Goal: Information Seeking & Learning: Learn about a topic

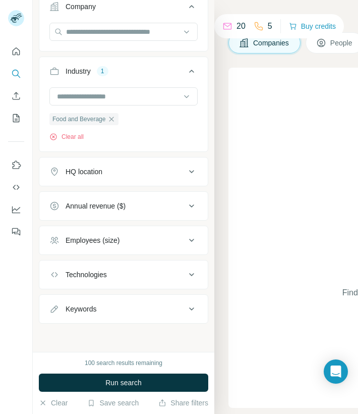
scroll to position [89, 0]
click at [124, 242] on div "Employees (size)" at bounding box center [117, 240] width 136 height 10
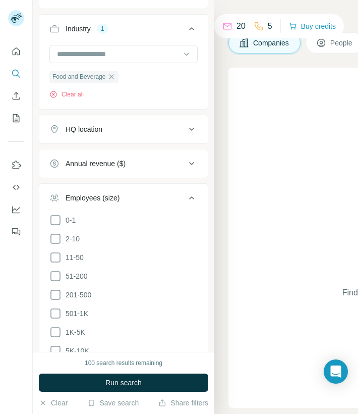
scroll to position [132, 0]
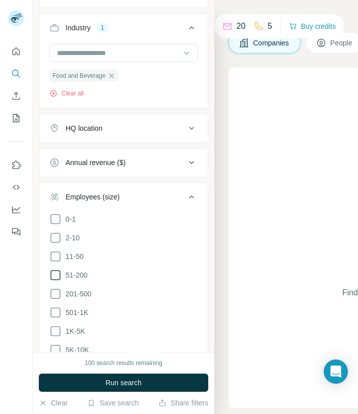
click at [54, 271] on icon at bounding box center [55, 275] width 12 height 12
click at [58, 255] on icon at bounding box center [55, 256] width 12 height 12
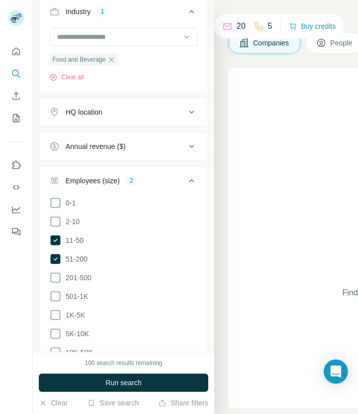
scroll to position [149, 0]
click at [175, 119] on button "HQ location" at bounding box center [123, 111] width 168 height 24
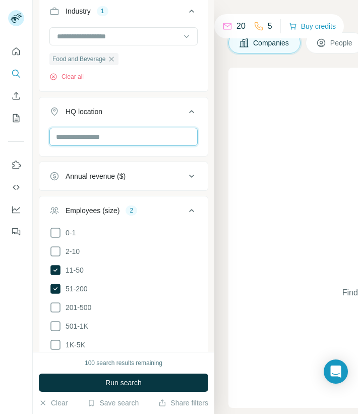
type input "*"
click at [183, 116] on div "HQ location" at bounding box center [117, 111] width 136 height 10
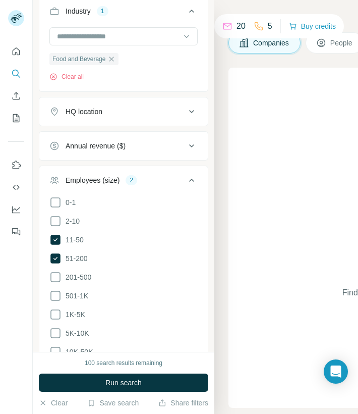
click at [183, 116] on div "HQ location" at bounding box center [117, 111] width 136 height 10
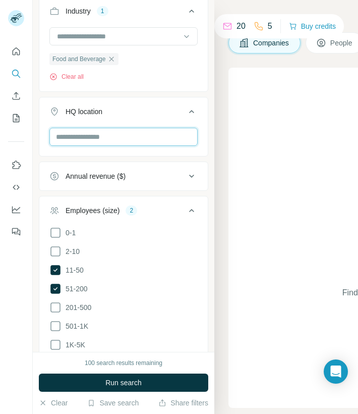
type input "*"
click at [197, 113] on icon at bounding box center [192, 111] width 12 height 12
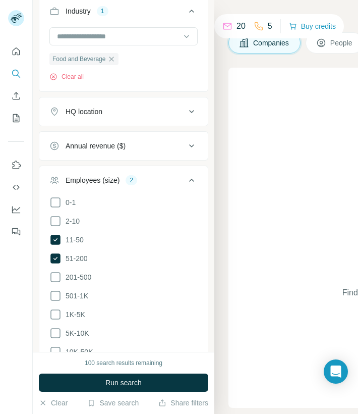
click at [197, 113] on icon at bounding box center [192, 111] width 12 height 12
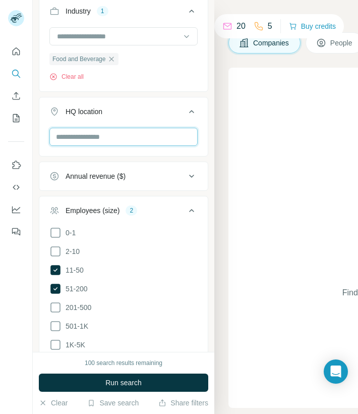
type input "*"
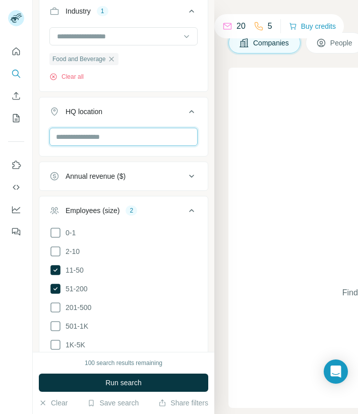
type input "*"
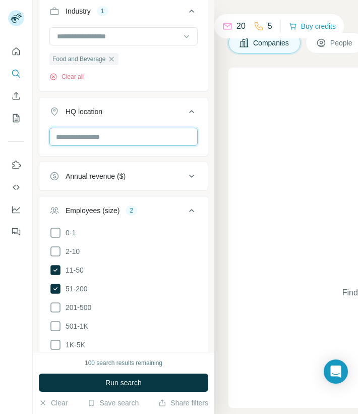
type input "**********"
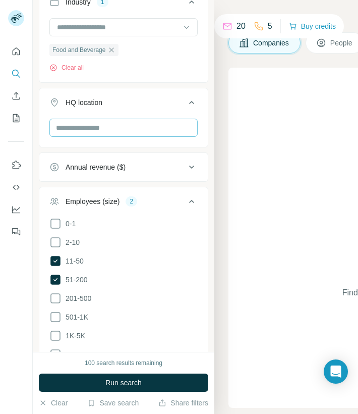
click at [109, 127] on input "text" at bounding box center [123, 128] width 148 height 18
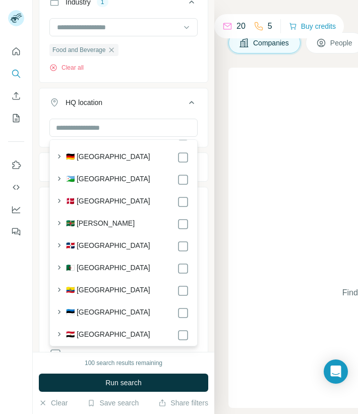
scroll to position [1220, 0]
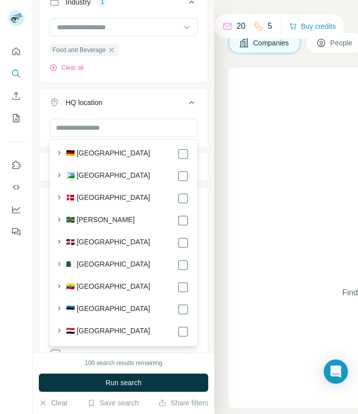
click at [124, 160] on div "🇩🇪 [GEOGRAPHIC_DATA]" at bounding box center [127, 154] width 123 height 12
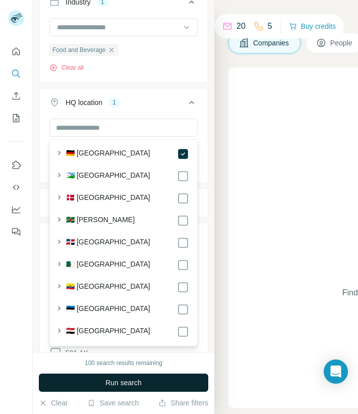
click at [119, 381] on span "Run search" at bounding box center [123, 382] width 36 height 10
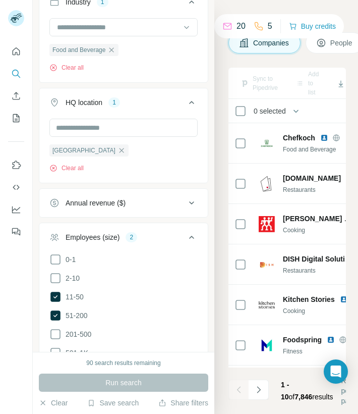
click at [229, 60] on div "Search Companies People Sync to Pipedrive Add to list Download as CSV View empl…" at bounding box center [286, 207] width 144 height 414
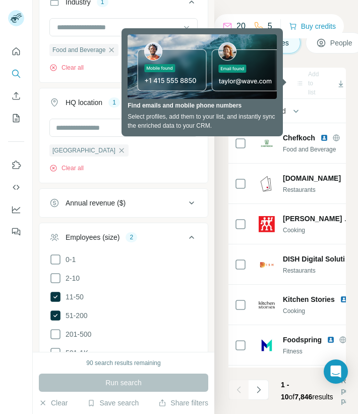
click at [221, 157] on div "Search Companies People Sync to Pipedrive Add to list Download as CSV View empl…" at bounding box center [286, 207] width 144 height 414
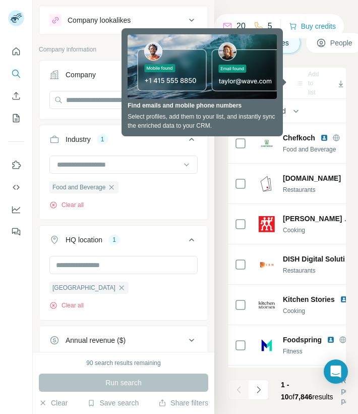
scroll to position [6, 0]
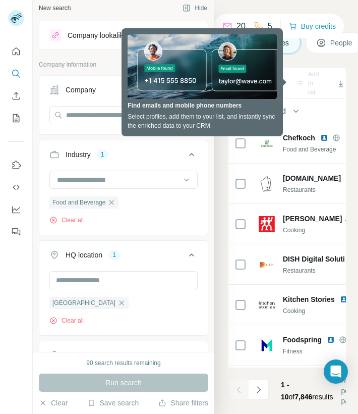
click at [247, 9] on div "Search Companies People Sync to Pipedrive Add to list Download as CSV View empl…" at bounding box center [286, 207] width 144 height 414
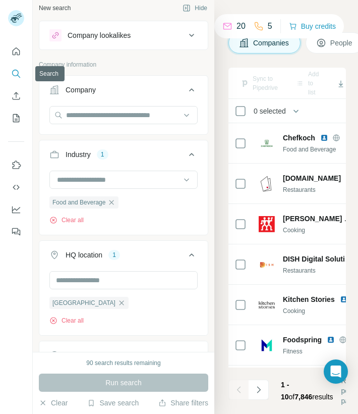
click at [14, 69] on icon "Search" at bounding box center [16, 74] width 10 height 10
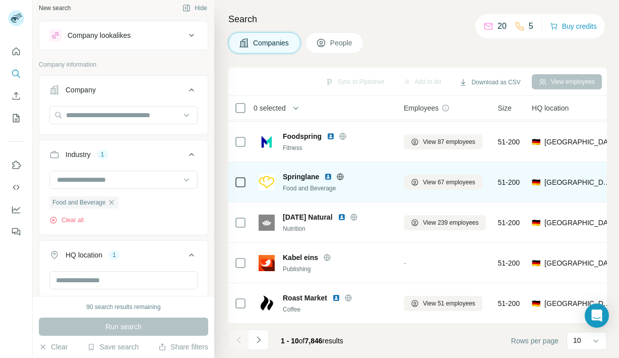
scroll to position [204, 0]
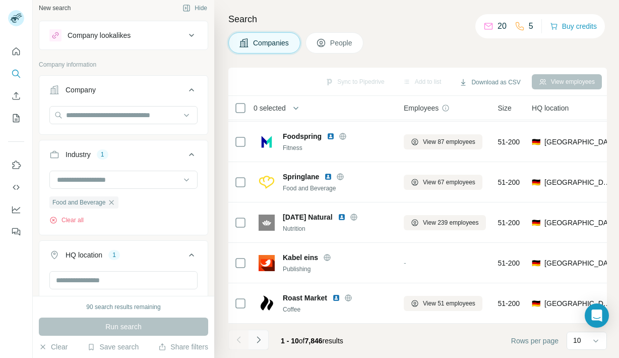
click at [259, 339] on icon "Navigate to next page" at bounding box center [259, 339] width 10 height 10
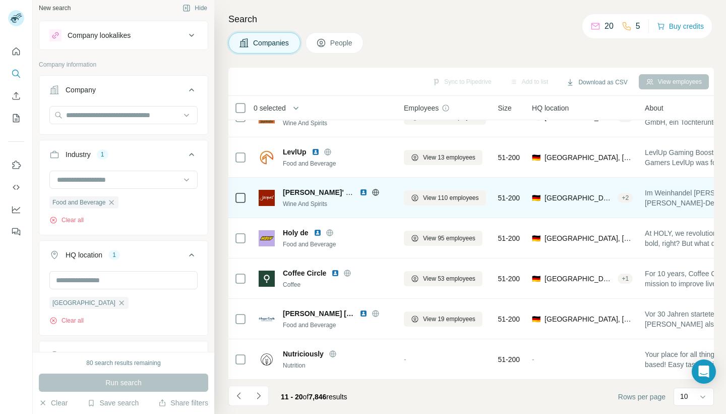
scroll to position [0, 0]
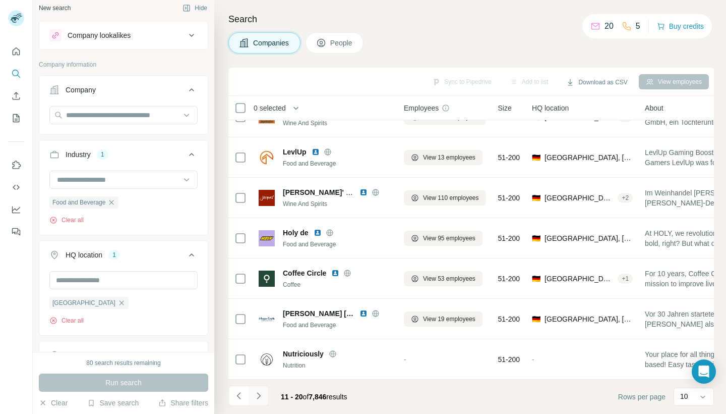
click at [259, 393] on icon "Navigate to next page" at bounding box center [259, 395] width 10 height 10
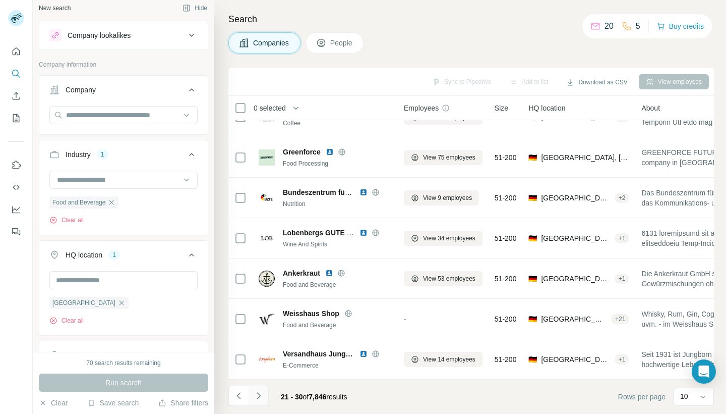
click at [258, 400] on icon "Navigate to next page" at bounding box center [259, 395] width 10 height 10
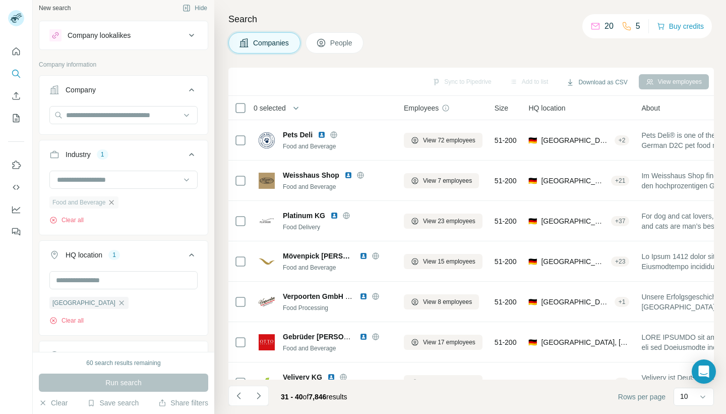
click at [108, 201] on icon "button" at bounding box center [111, 202] width 8 height 8
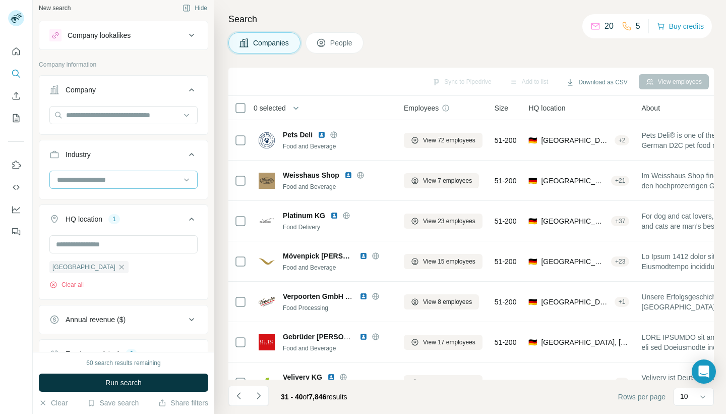
click at [111, 181] on input at bounding box center [118, 179] width 125 height 11
type input "***"
click at [104, 197] on p "Nursing and Residential Care" at bounding box center [104, 202] width 92 height 10
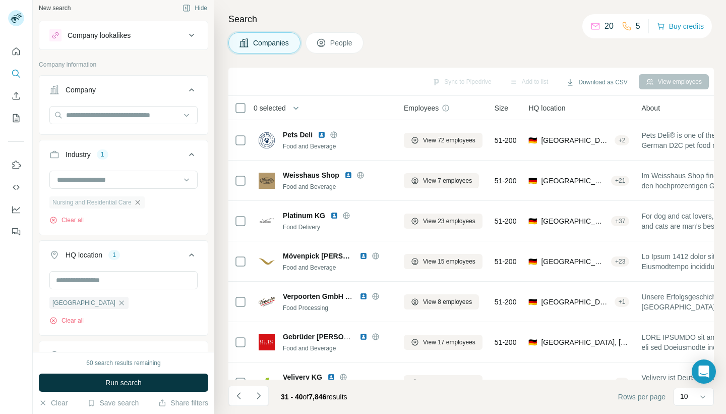
click at [136, 202] on icon "button" at bounding box center [138, 202] width 8 height 8
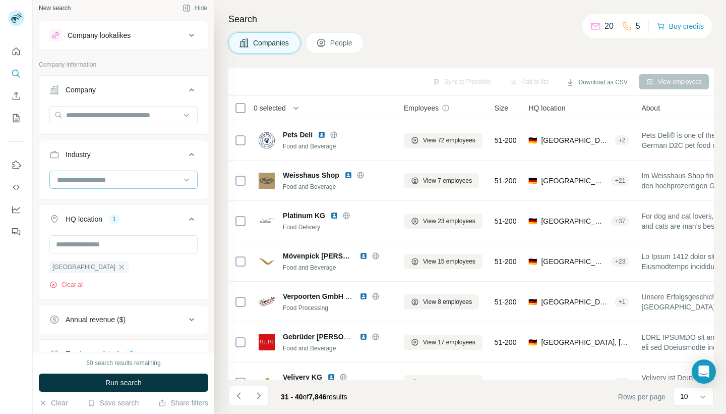
click at [123, 178] on input at bounding box center [118, 179] width 125 height 11
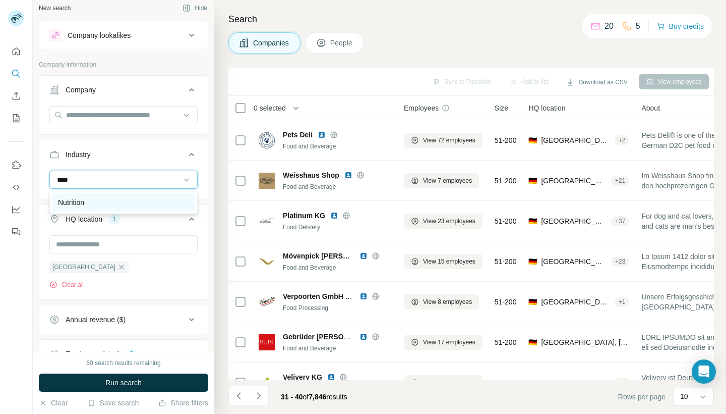
type input "****"
click at [89, 200] on div "Nutrition" at bounding box center [123, 202] width 131 height 10
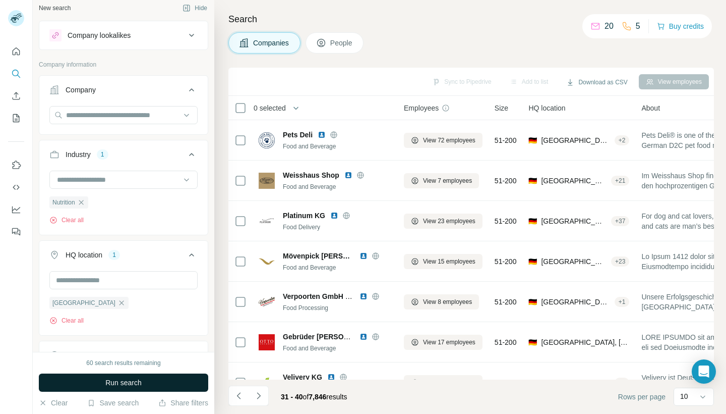
click at [105, 385] on span "Run search" at bounding box center [123, 382] width 36 height 10
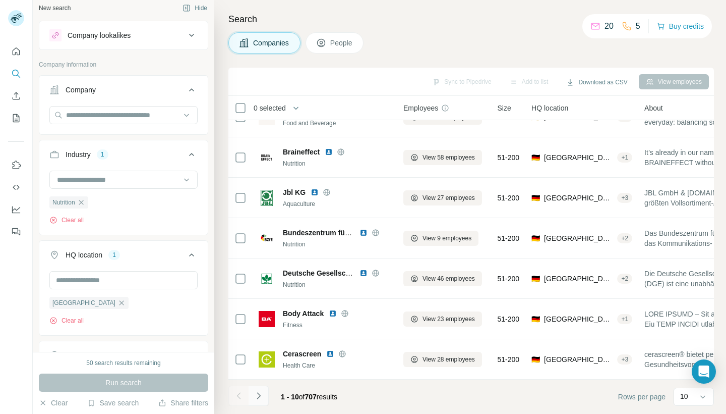
click at [259, 398] on icon "Navigate to next page" at bounding box center [259, 395] width 10 height 10
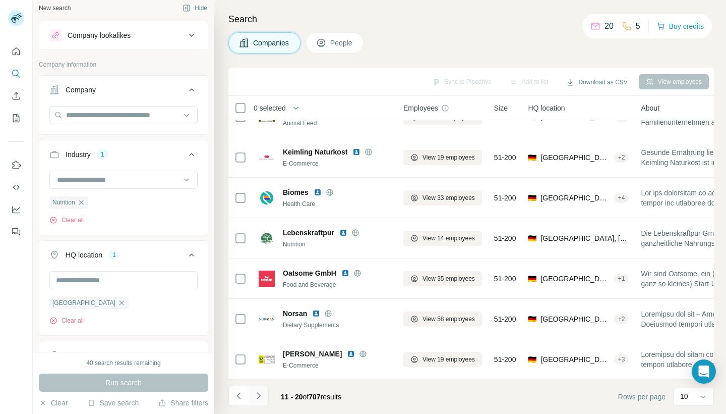
click at [258, 395] on icon "Navigate to next page" at bounding box center [259, 395] width 10 height 10
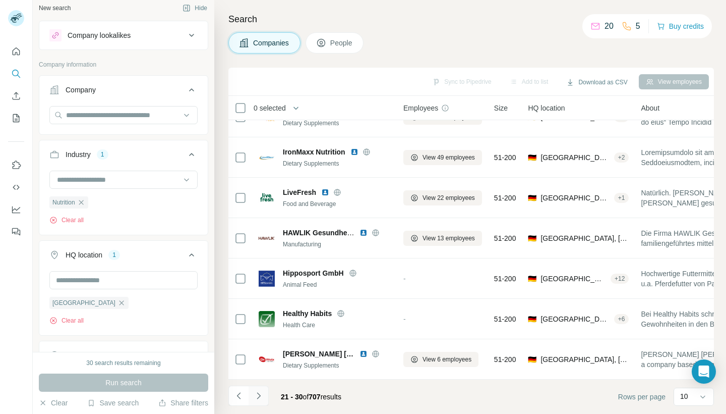
click at [259, 393] on icon "Navigate to next page" at bounding box center [259, 395] width 10 height 10
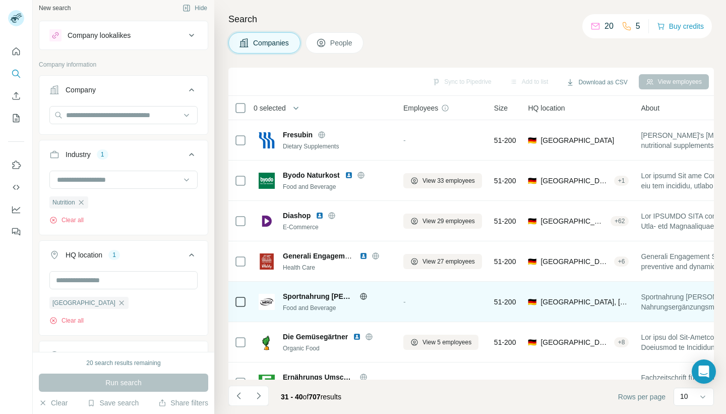
scroll to position [0, 1]
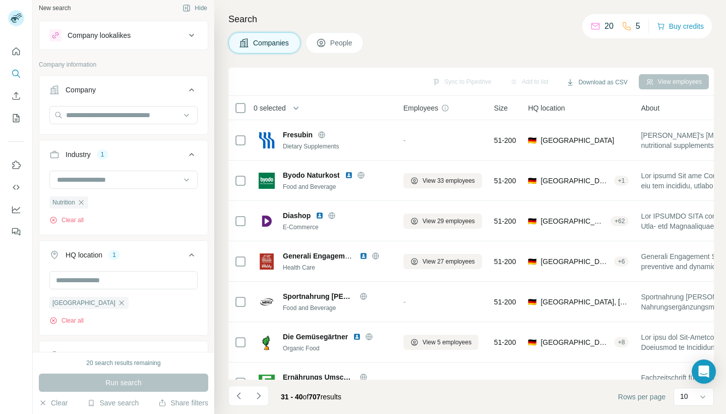
click at [358, 1] on div "Search Companies People Sync to Pipedrive Add to list Download as CSV View empl…" at bounding box center [470, 207] width 512 height 414
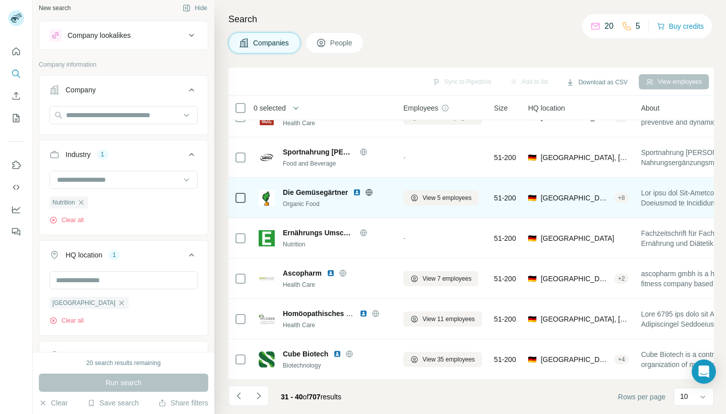
scroll to position [0, 0]
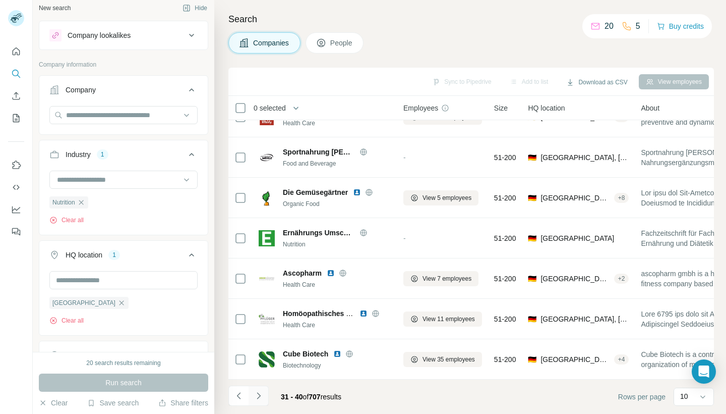
click at [263, 393] on icon "Navigate to next page" at bounding box center [259, 395] width 10 height 10
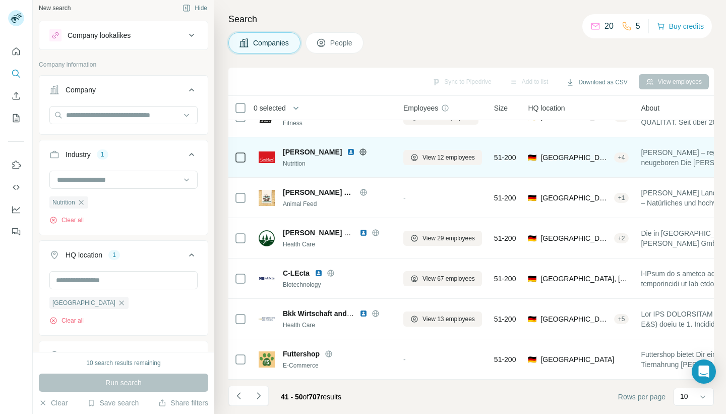
scroll to position [148, 1]
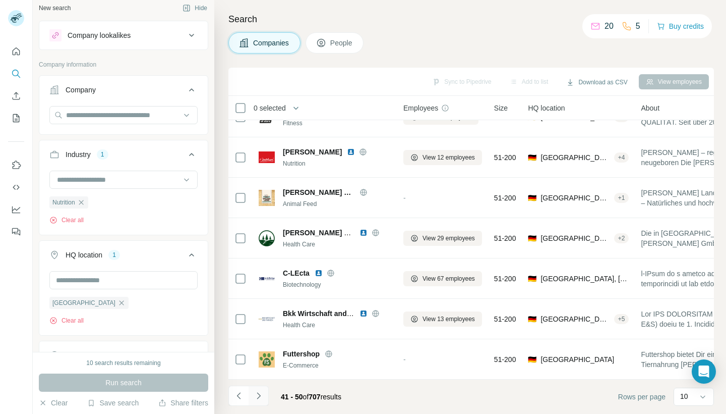
click at [260, 392] on icon "Navigate to next page" at bounding box center [259, 395] width 10 height 10
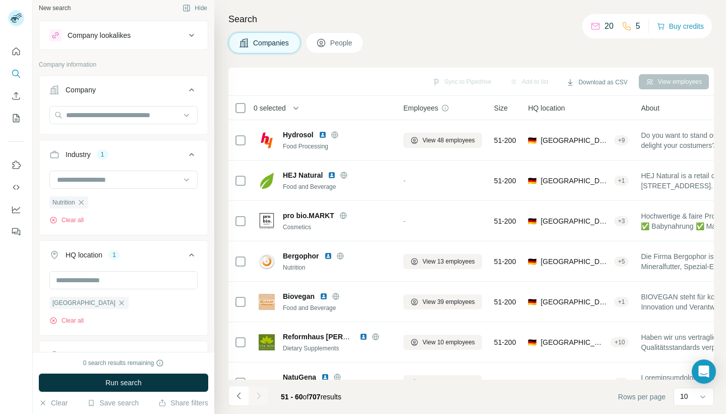
scroll to position [0, 1]
